Goal: Task Accomplishment & Management: Use online tool/utility

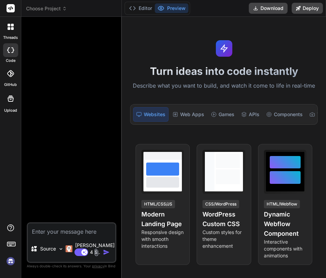
type textarea "x"
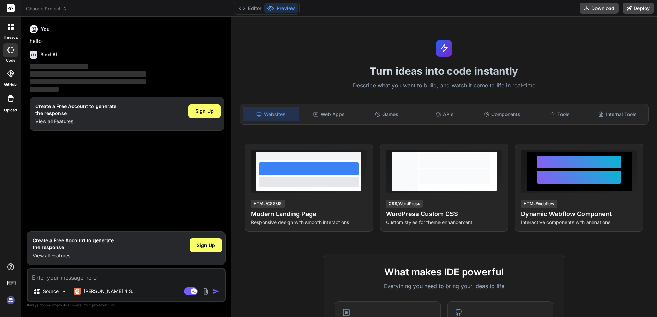
type textarea "x"
click at [241, 12] on button "Editor" at bounding box center [250, 8] width 29 height 10
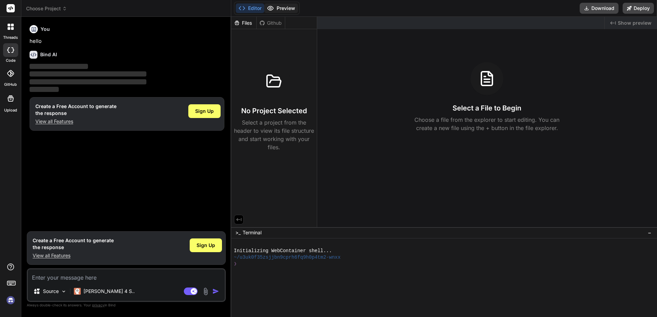
click at [281, 9] on button "Preview" at bounding box center [281, 8] width 34 height 10
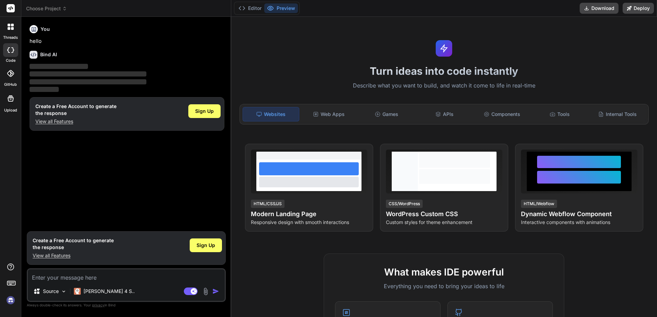
click at [9, 301] on img at bounding box center [11, 301] width 12 height 12
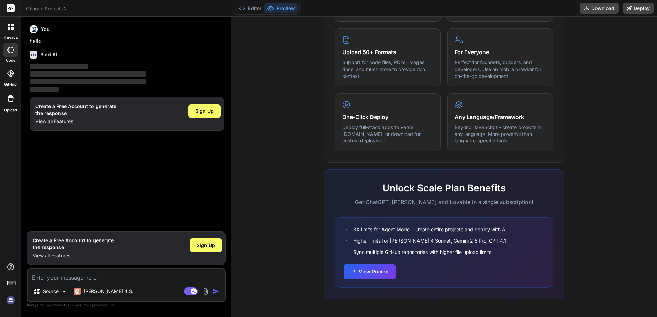
scroll to position [166, 0]
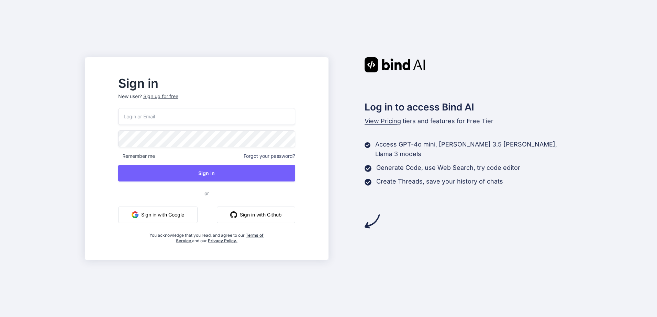
click at [169, 98] on div "Sign up for free" at bounding box center [160, 96] width 35 height 7
